Goal: Information Seeking & Learning: Learn about a topic

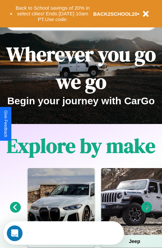
scroll to position [103, 0]
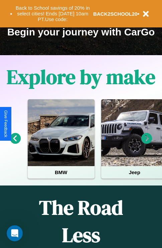
click at [147, 143] on icon at bounding box center [147, 138] width 11 height 11
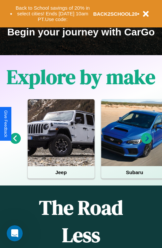
click at [147, 143] on icon at bounding box center [147, 138] width 11 height 11
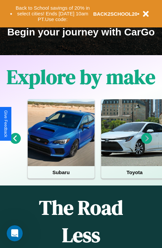
click at [147, 143] on icon at bounding box center [147, 138] width 11 height 11
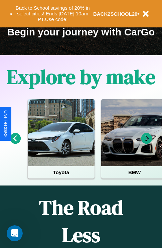
click at [147, 143] on icon at bounding box center [147, 138] width 11 height 11
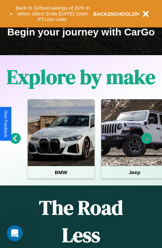
click at [147, 143] on icon at bounding box center [147, 138] width 11 height 11
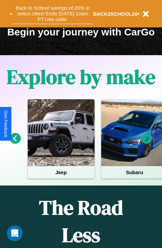
click at [53, 14] on button "Back to School savings of 20% in select cities! Ends [DATE] 10am PT. Use code:" at bounding box center [52, 13] width 81 height 21
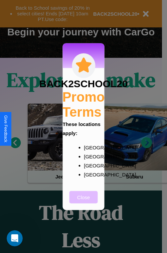
click at [84, 202] on button "Close" at bounding box center [84, 197] width 28 height 12
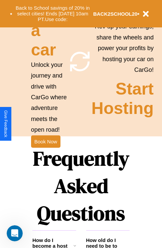
scroll to position [652, 0]
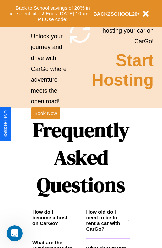
click at [46, 124] on h1 "Frequently Asked Questions" at bounding box center [80, 157] width 97 height 89
